Goal: Task Accomplishment & Management: Manage account settings

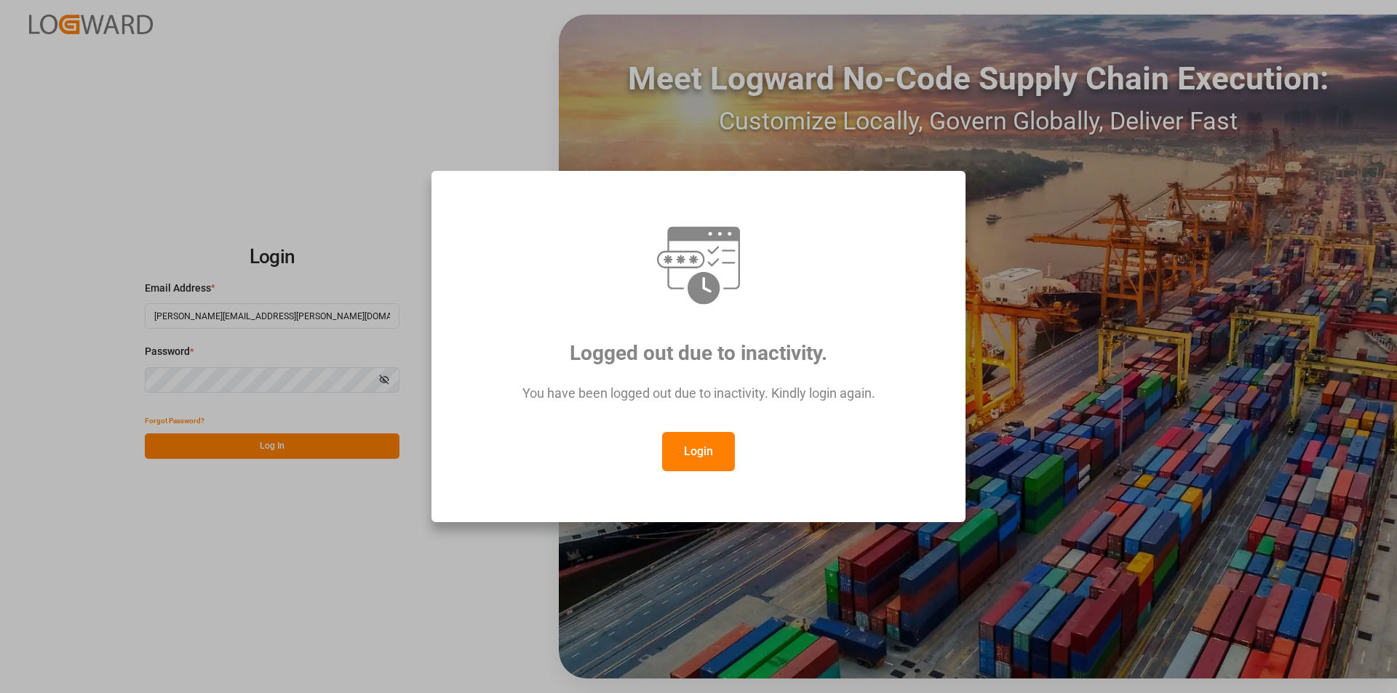
click at [676, 463] on button "Login" at bounding box center [698, 451] width 73 height 39
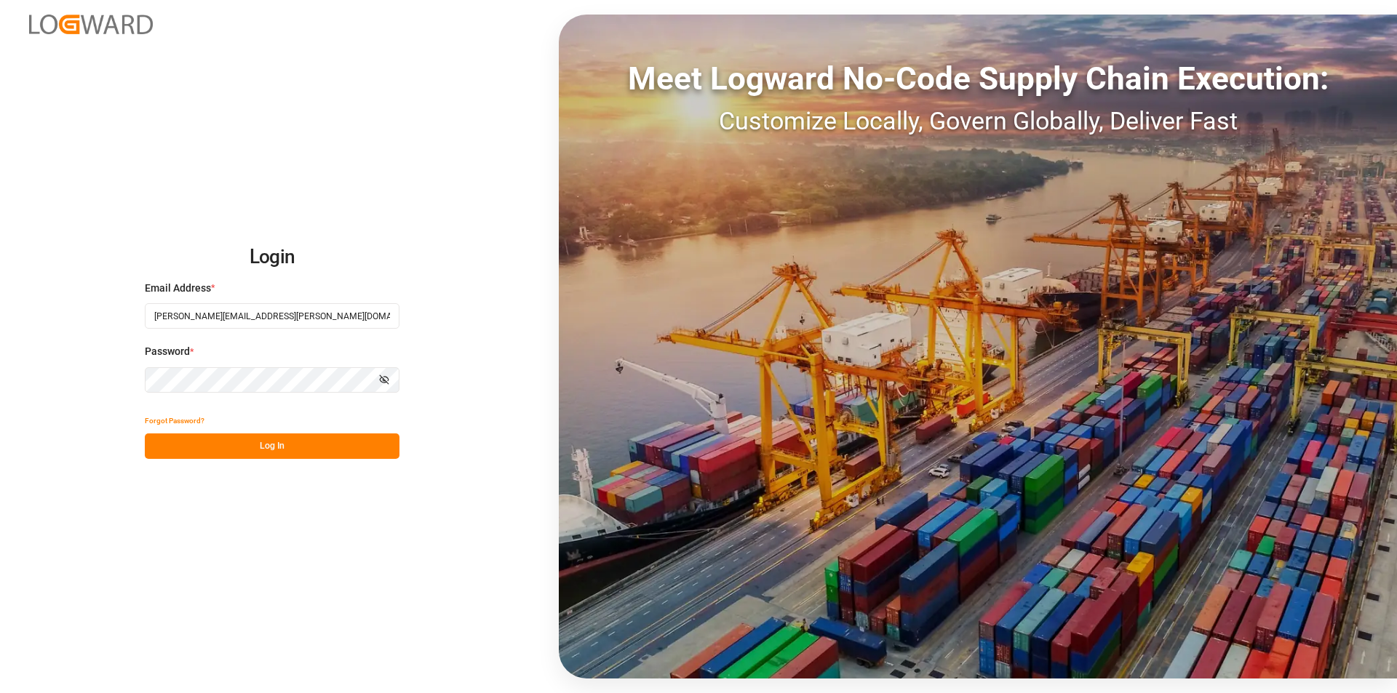
click at [284, 454] on button "Log In" at bounding box center [272, 446] width 255 height 25
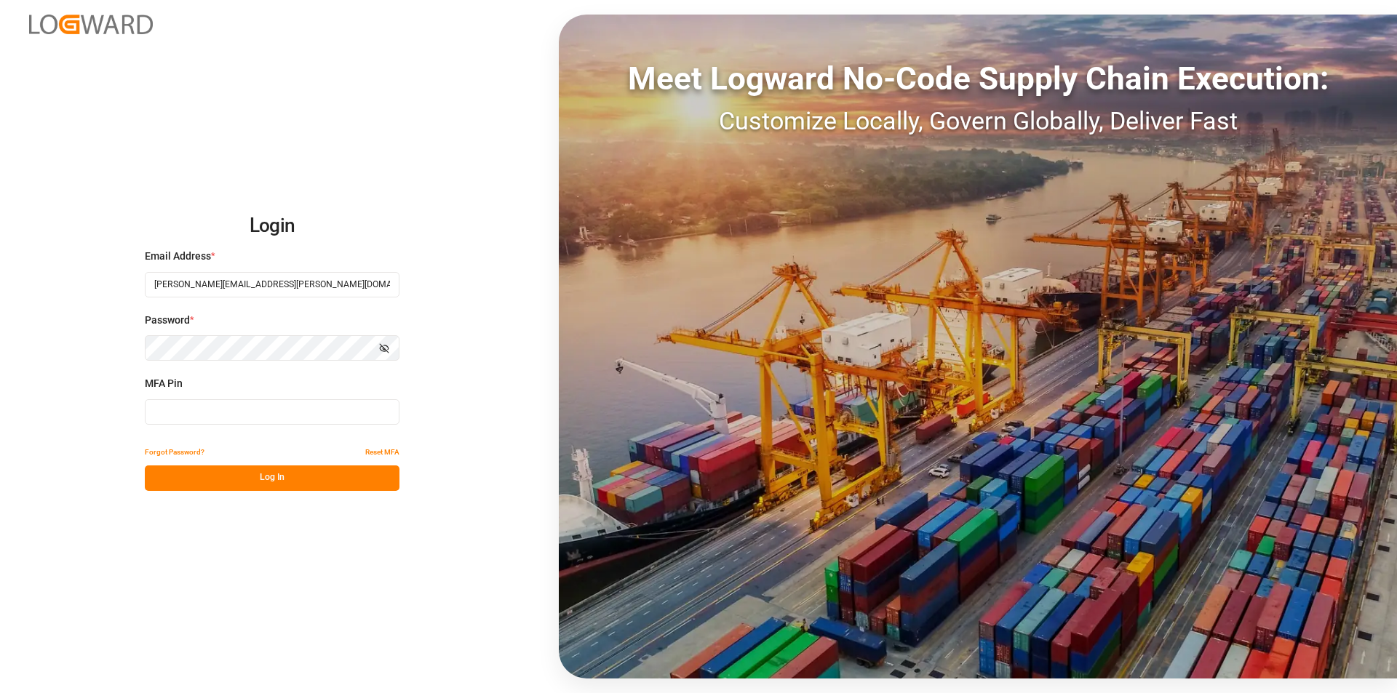
click at [284, 419] on input at bounding box center [272, 411] width 255 height 25
type input "971745"
click at [284, 483] on button "Log In" at bounding box center [272, 478] width 255 height 25
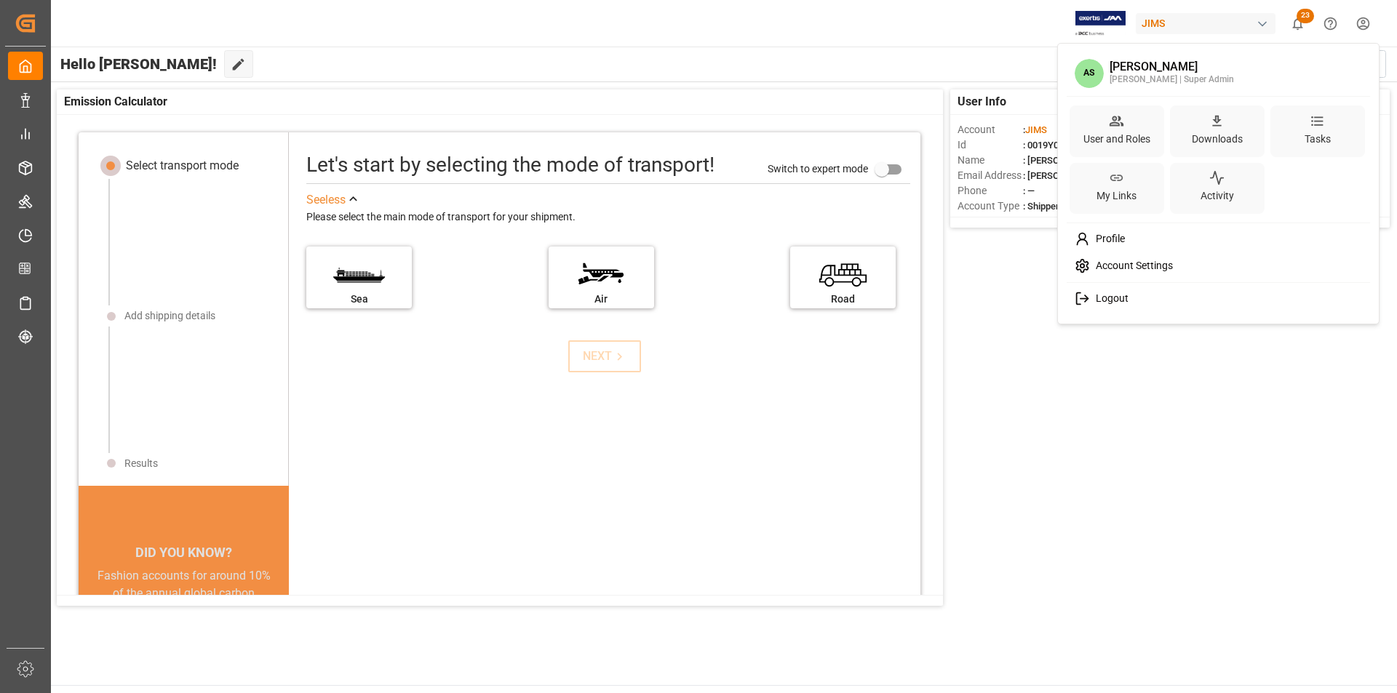
click at [1366, 30] on html "Created by potrace 1.15, written by [PERSON_NAME] [DATE]-[DATE] Created by potr…" at bounding box center [698, 346] width 1397 height 693
